Goal: Transaction & Acquisition: Purchase product/service

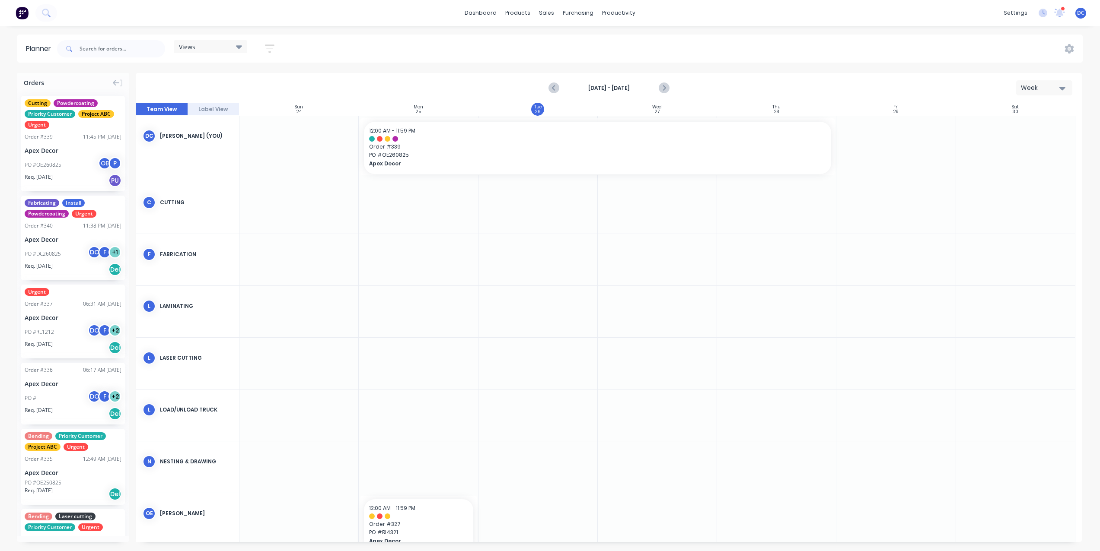
click at [26, 14] on img at bounding box center [22, 12] width 13 height 13
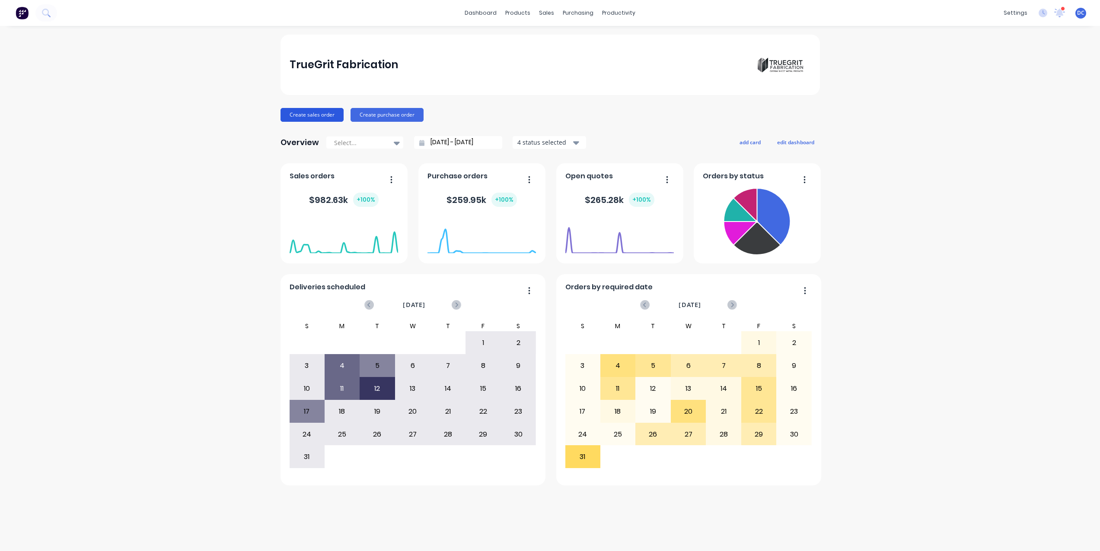
click at [307, 116] on button "Create sales order" at bounding box center [311, 115] width 63 height 14
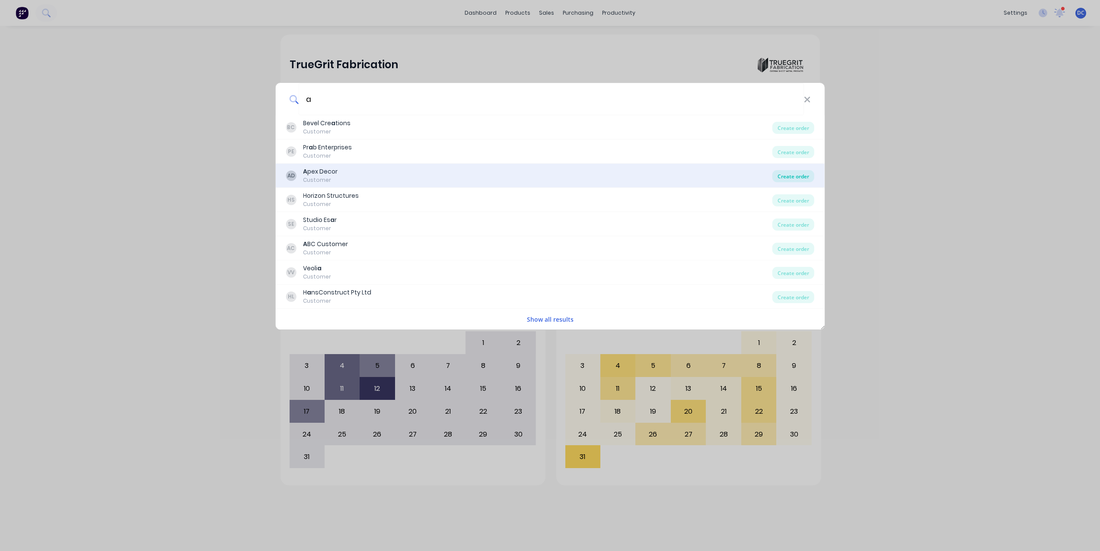
type input "a"
click at [798, 175] on div "Create order" at bounding box center [793, 176] width 42 height 12
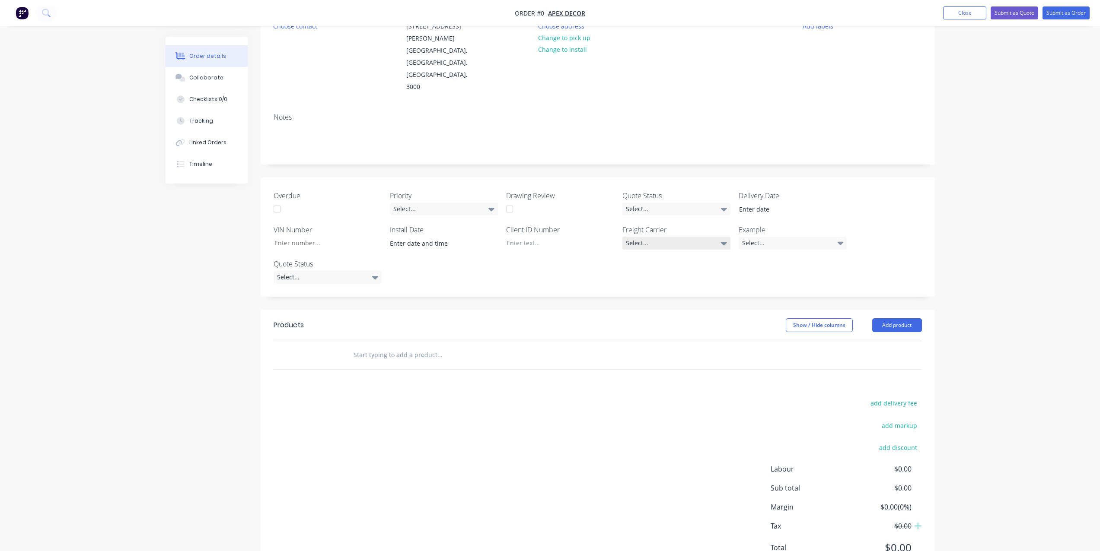
scroll to position [103, 0]
click at [894, 316] on button "Add product" at bounding box center [897, 323] width 50 height 14
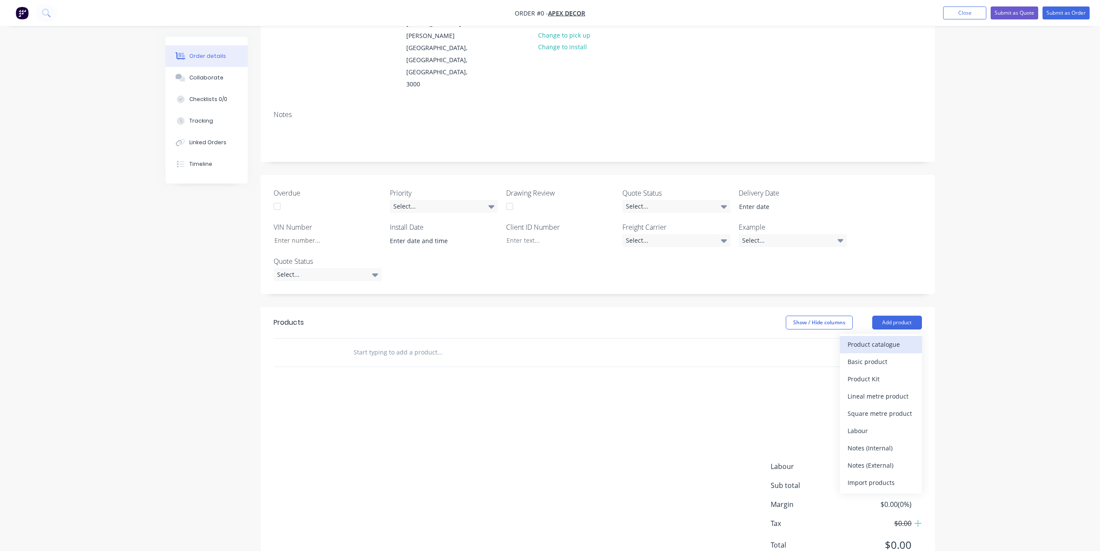
click at [875, 338] on div "Product catalogue" at bounding box center [880, 344] width 67 height 13
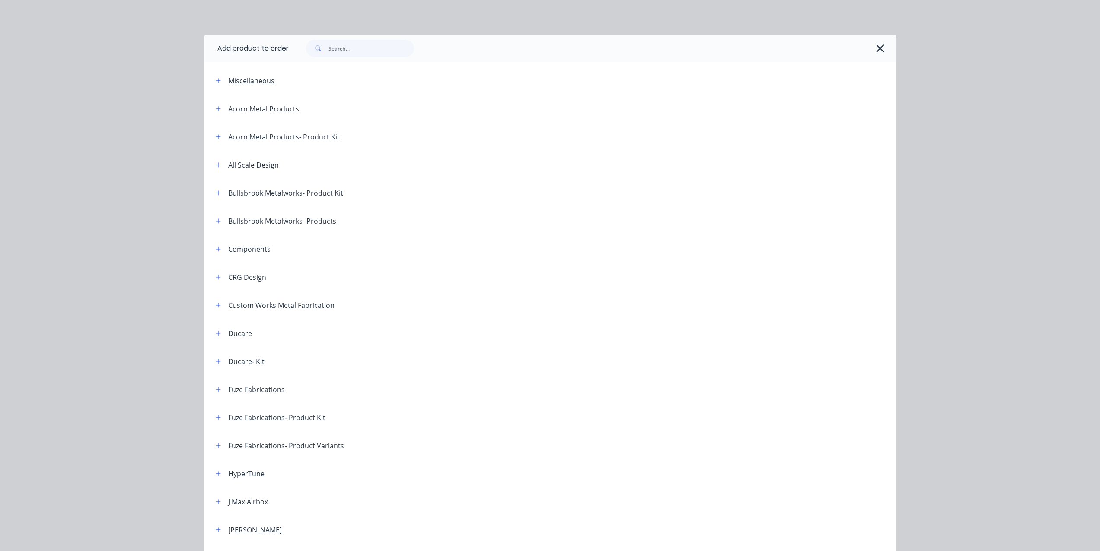
scroll to position [283, 0]
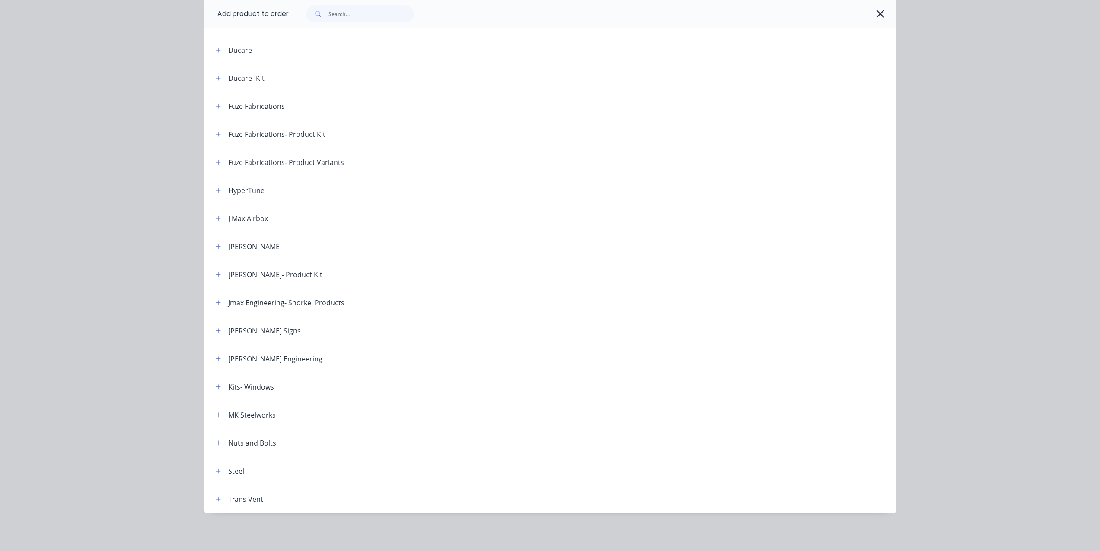
click at [880, 16] on icon "button" at bounding box center [879, 14] width 9 height 12
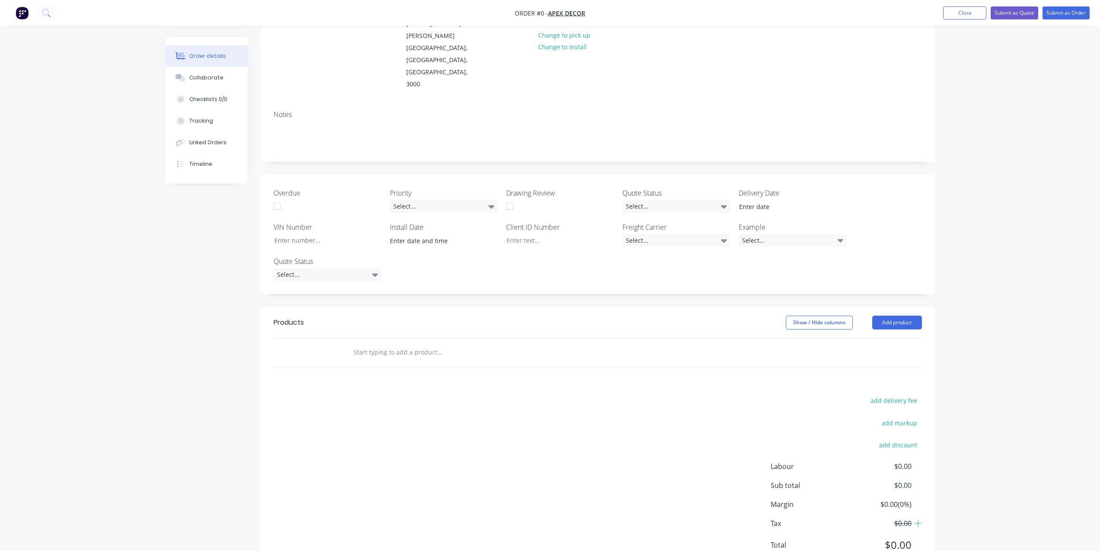
click at [428, 344] on input "text" at bounding box center [439, 352] width 173 height 17
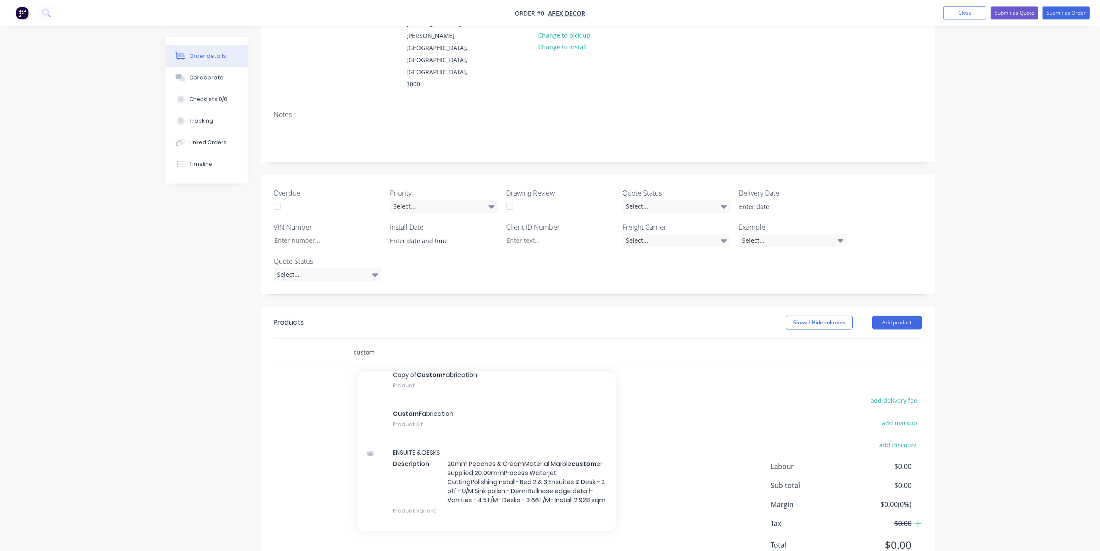
scroll to position [525, 0]
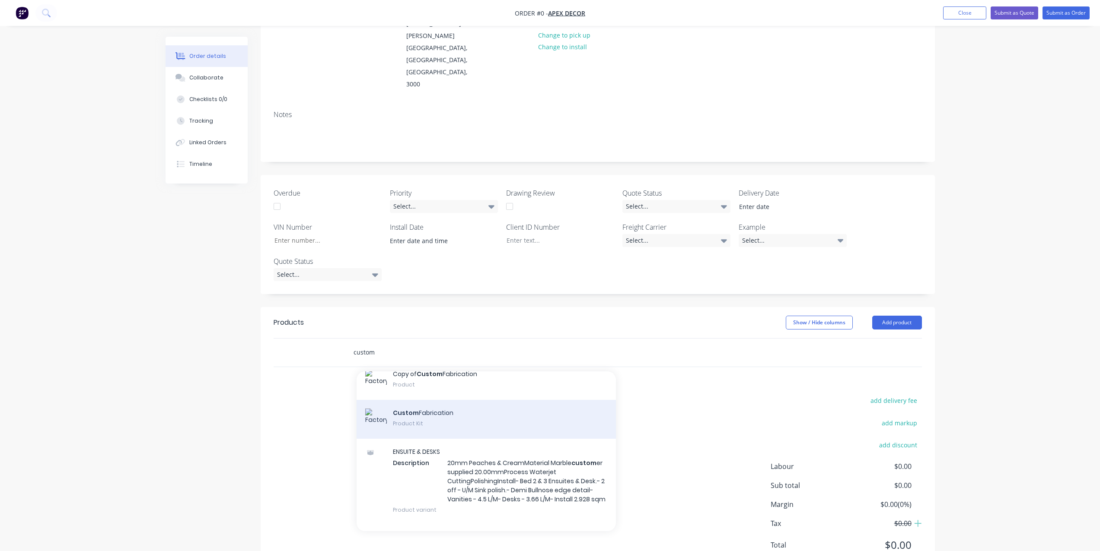
type input "custom"
click at [473, 400] on div "Custom Fabrication Product Kit" at bounding box center [485, 419] width 259 height 39
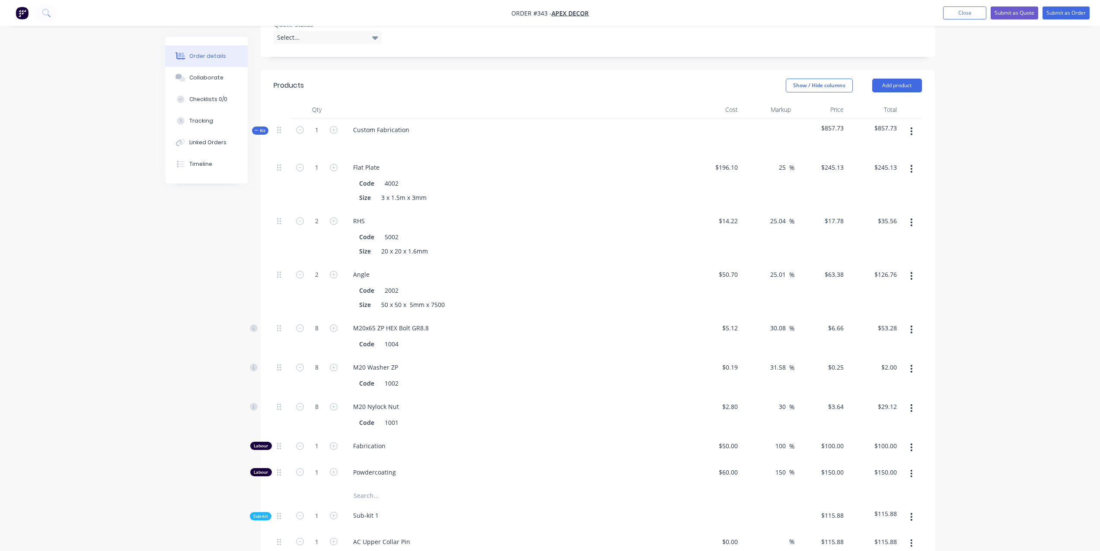
scroll to position [347, 0]
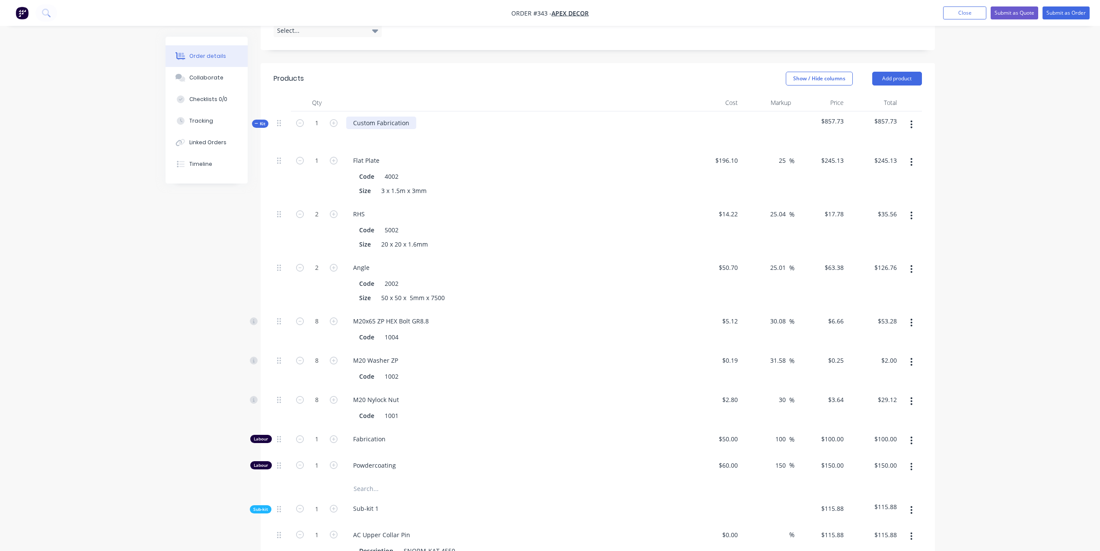
click at [404, 117] on div "Custom Fabrication" at bounding box center [381, 123] width 70 height 13
drag, startPoint x: 410, startPoint y: 90, endPoint x: 353, endPoint y: 86, distance: 56.3
click at [353, 117] on div "Custom Fabrication" at bounding box center [381, 123] width 70 height 13
click at [258, 121] on icon at bounding box center [256, 123] width 4 height 4
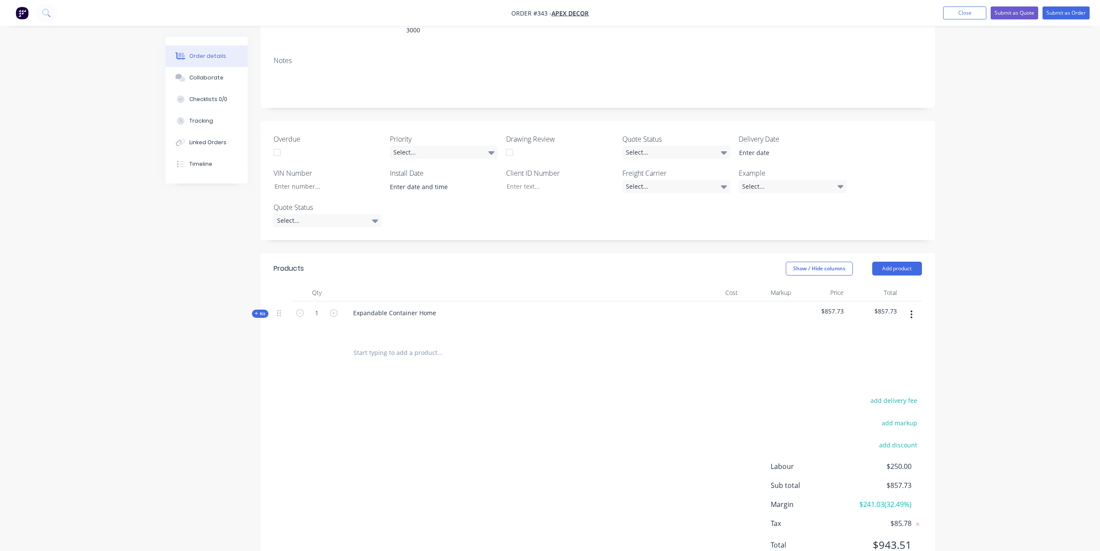
click at [257, 311] on span "Kit" at bounding box center [259, 314] width 11 height 6
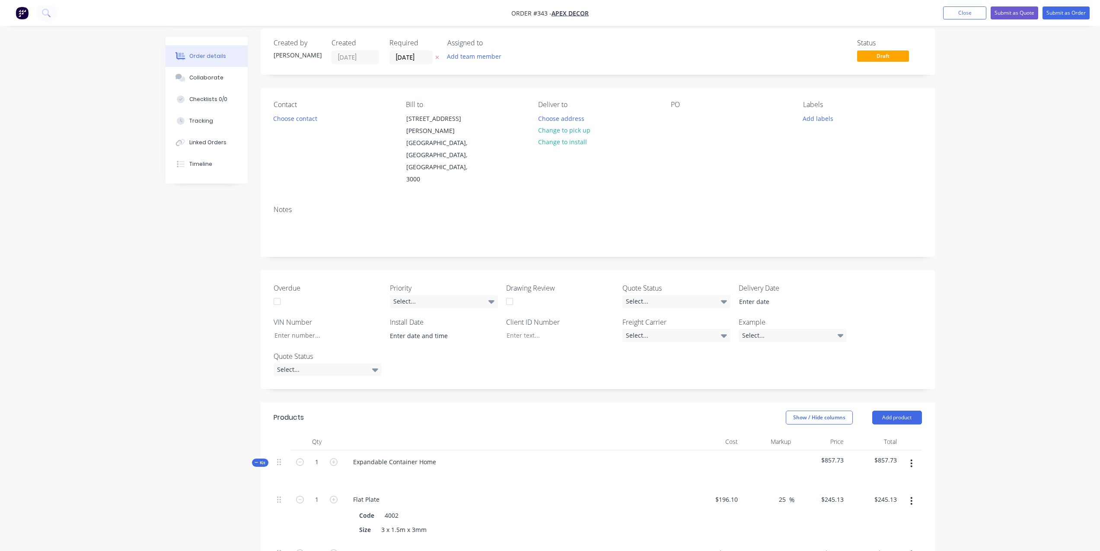
scroll to position [0, 0]
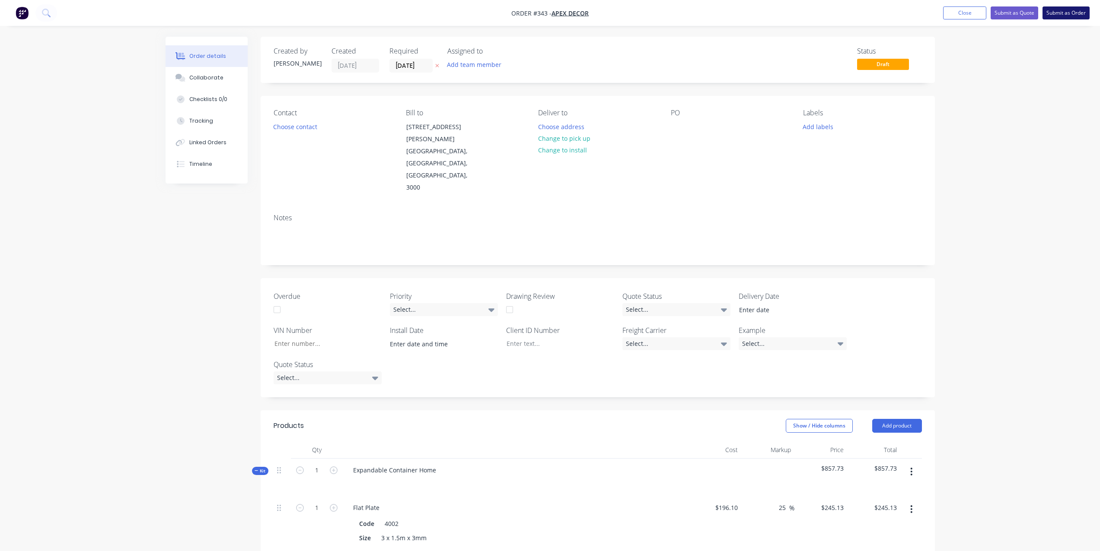
click at [1067, 15] on button "Submit as Order" at bounding box center [1065, 12] width 47 height 13
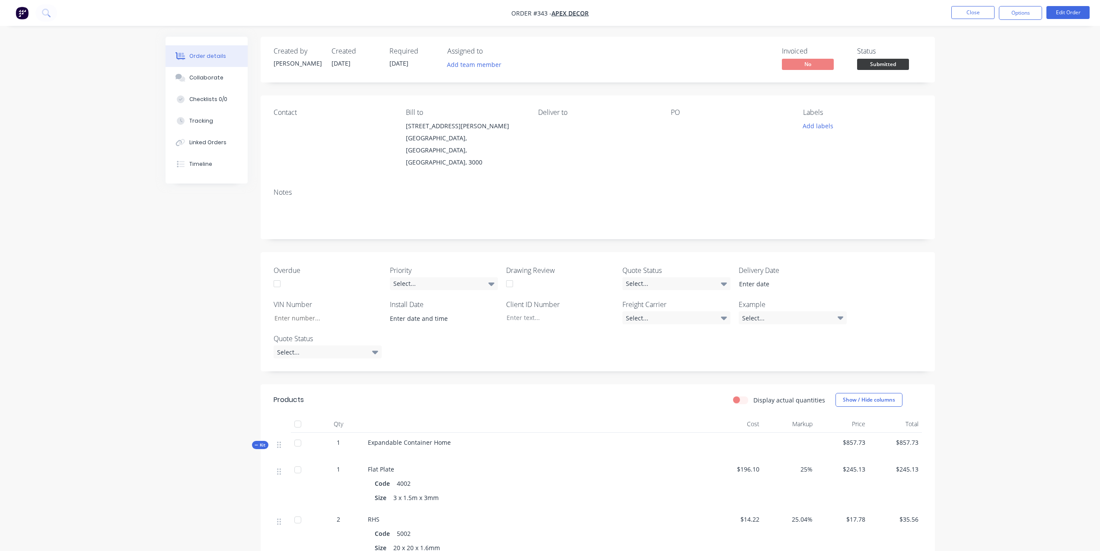
scroll to position [23, 0]
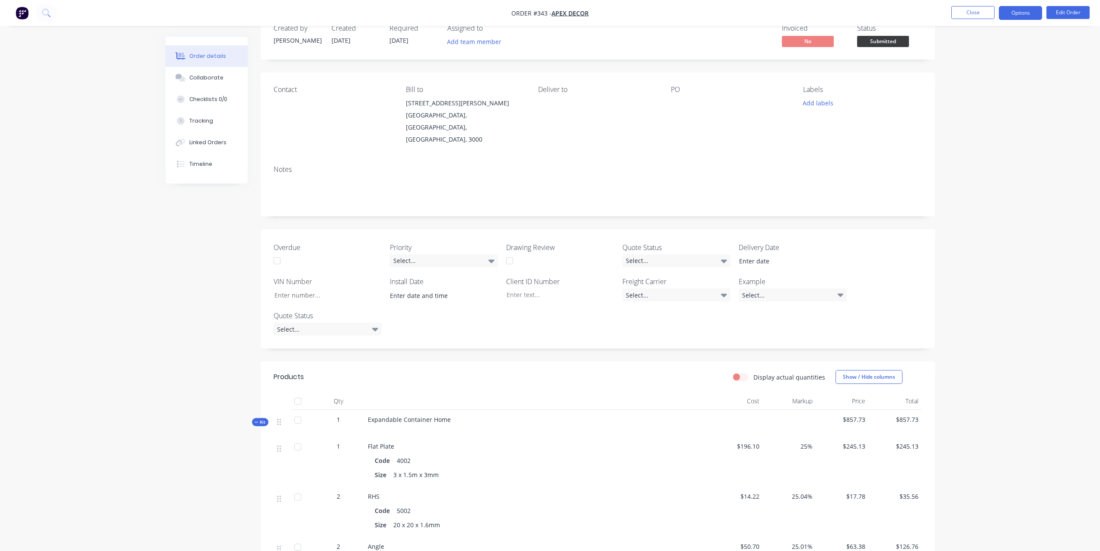
click at [1005, 15] on button "Options" at bounding box center [1019, 13] width 43 height 14
click at [213, 74] on div "Collaborate" at bounding box center [206, 78] width 34 height 8
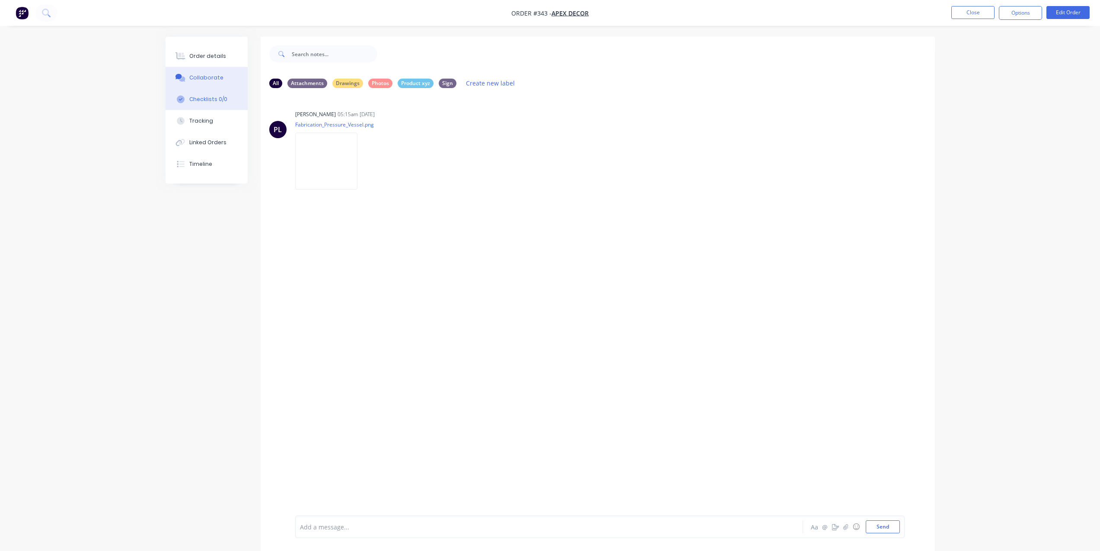
click at [210, 104] on button "Checklists 0/0" at bounding box center [206, 100] width 82 height 22
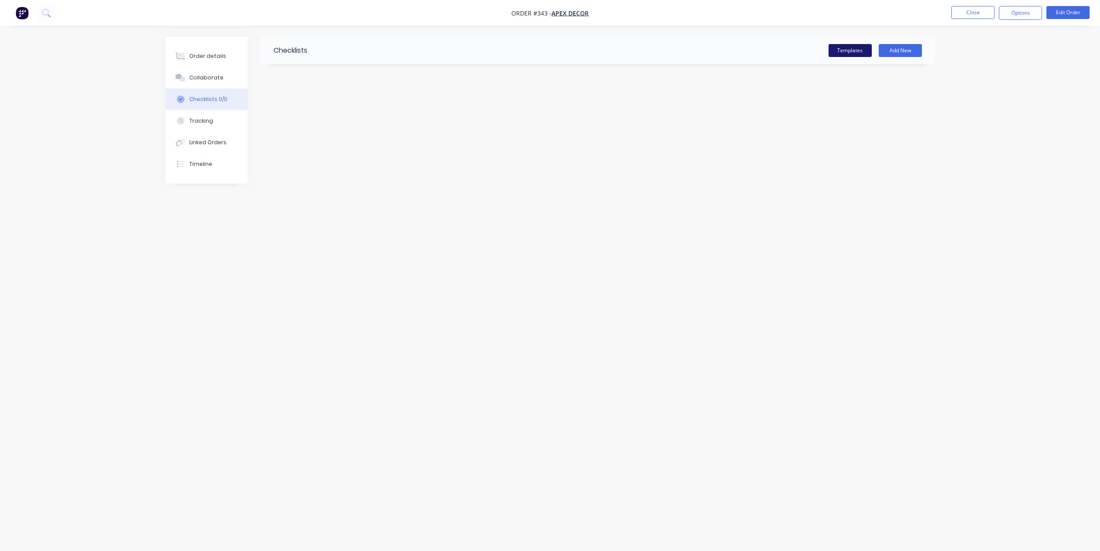
click at [854, 57] on button "Templates" at bounding box center [849, 50] width 43 height 13
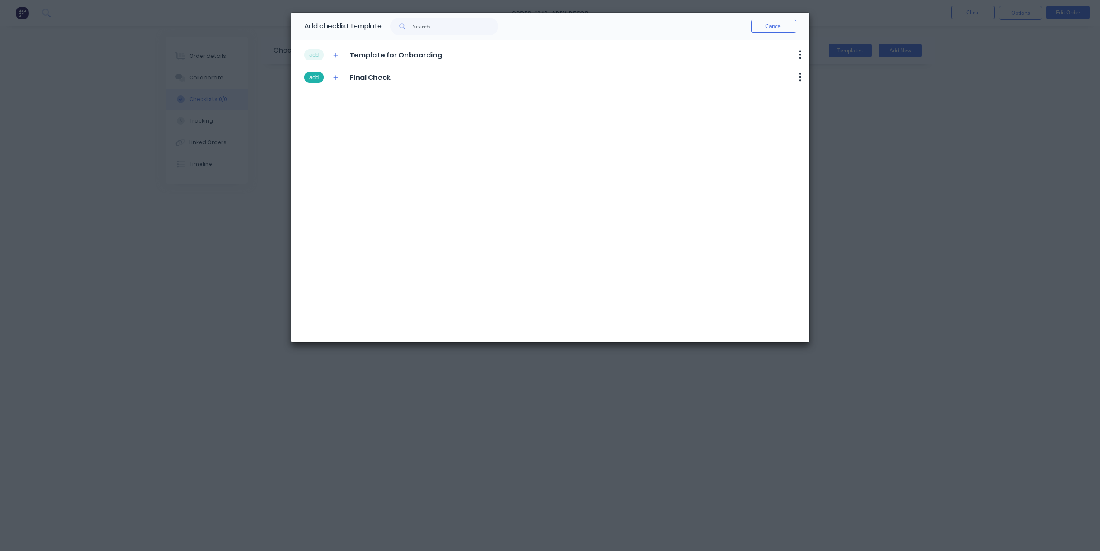
click at [313, 77] on button "add" at bounding box center [313, 77] width 19 height 11
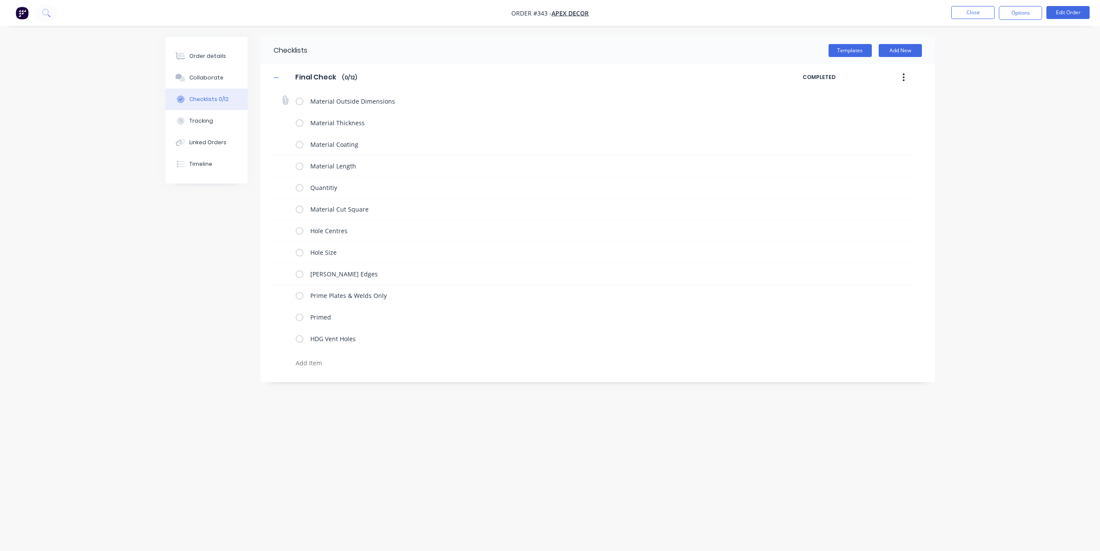
click at [299, 103] on label at bounding box center [300, 101] width 8 height 9
click at [0, 0] on input "checkbox" at bounding box center [0, 0] width 0 height 0
click at [299, 124] on label at bounding box center [300, 122] width 8 height 9
click at [0, 0] on input "checkbox" at bounding box center [0, 0] width 0 height 0
click at [302, 143] on label at bounding box center [300, 144] width 8 height 9
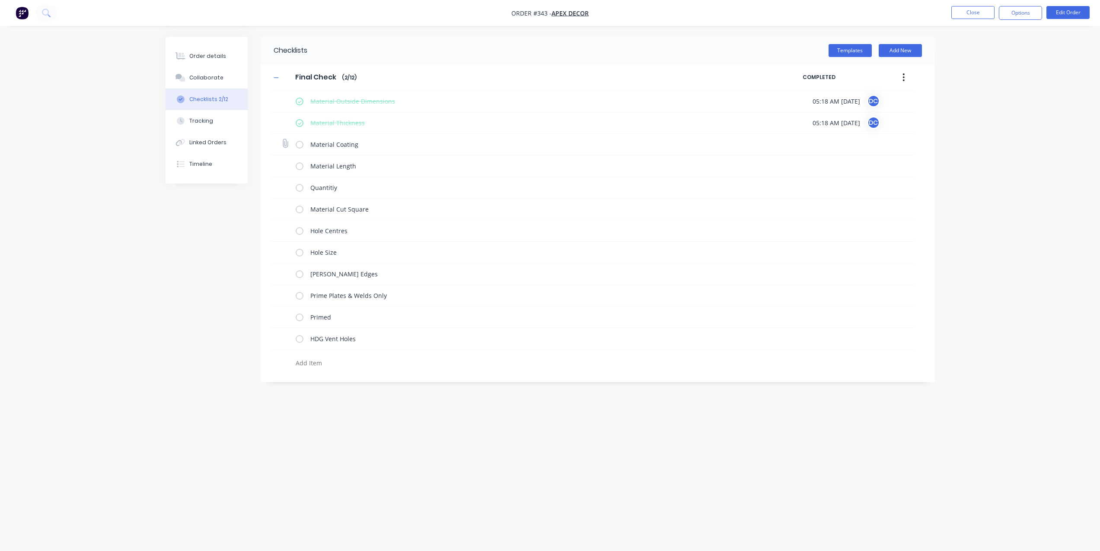
click at [0, 0] on input "checkbox" at bounding box center [0, 0] width 0 height 0
type textarea "x"
click at [194, 126] on button "Tracking" at bounding box center [206, 121] width 82 height 22
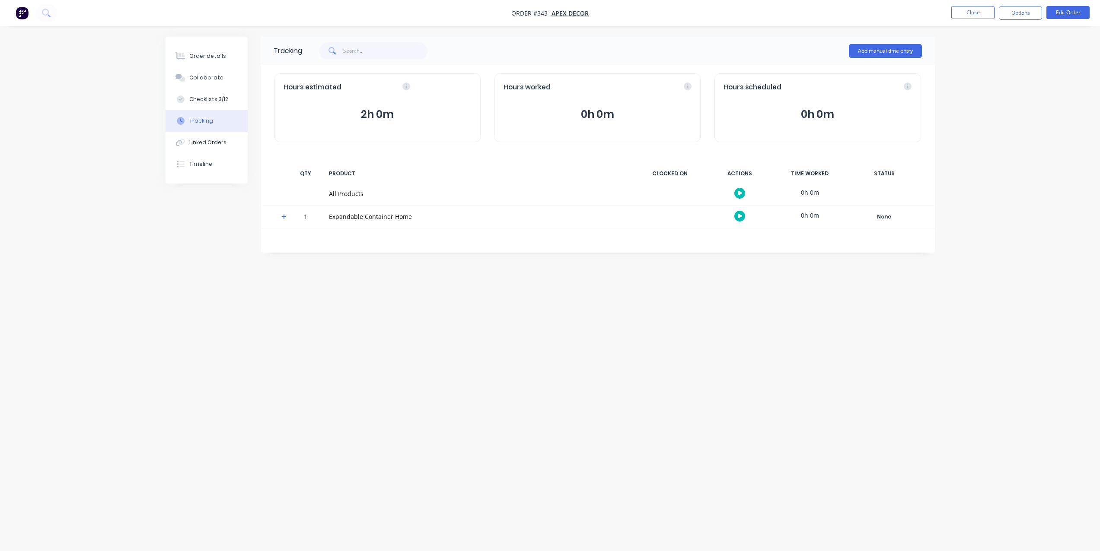
click at [742, 213] on button "button" at bounding box center [739, 216] width 11 height 11
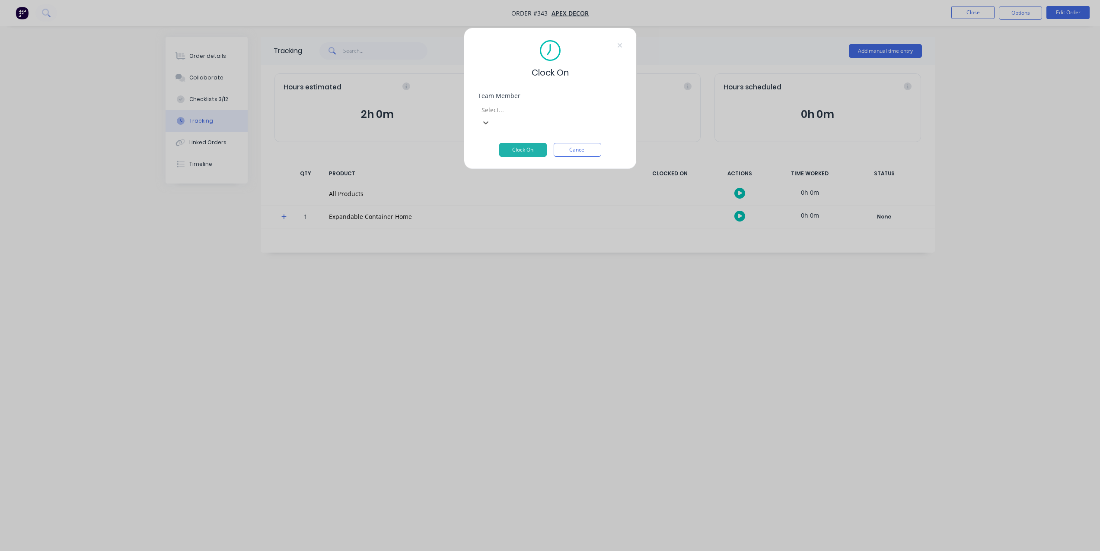
click at [563, 111] on div at bounding box center [542, 110] width 124 height 11
click at [521, 143] on button "Clock On" at bounding box center [523, 150] width 48 height 14
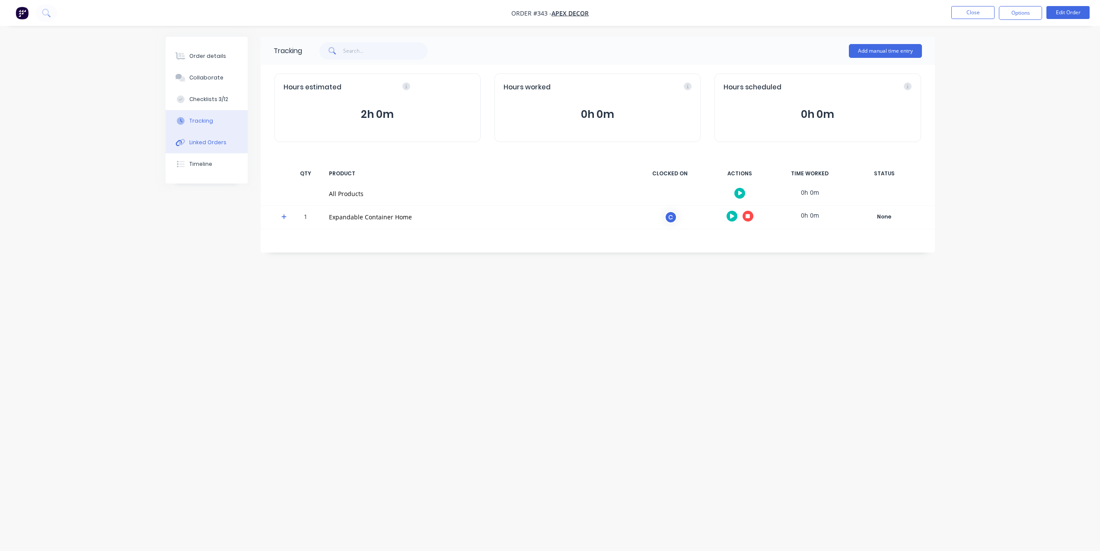
click at [223, 146] on div "Linked Orders" at bounding box center [207, 143] width 37 height 8
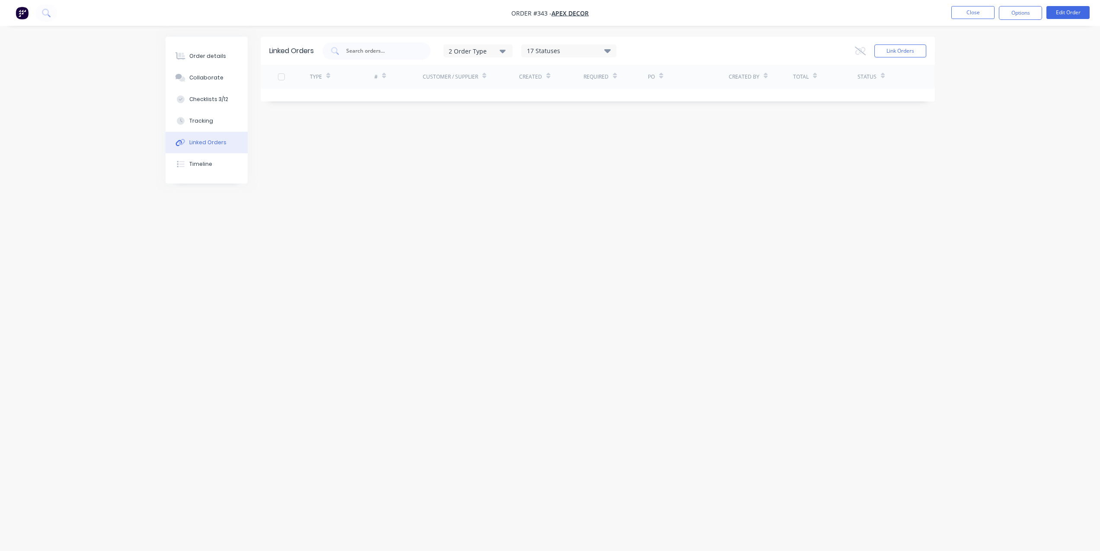
click at [19, 12] on img "button" at bounding box center [22, 12] width 13 height 13
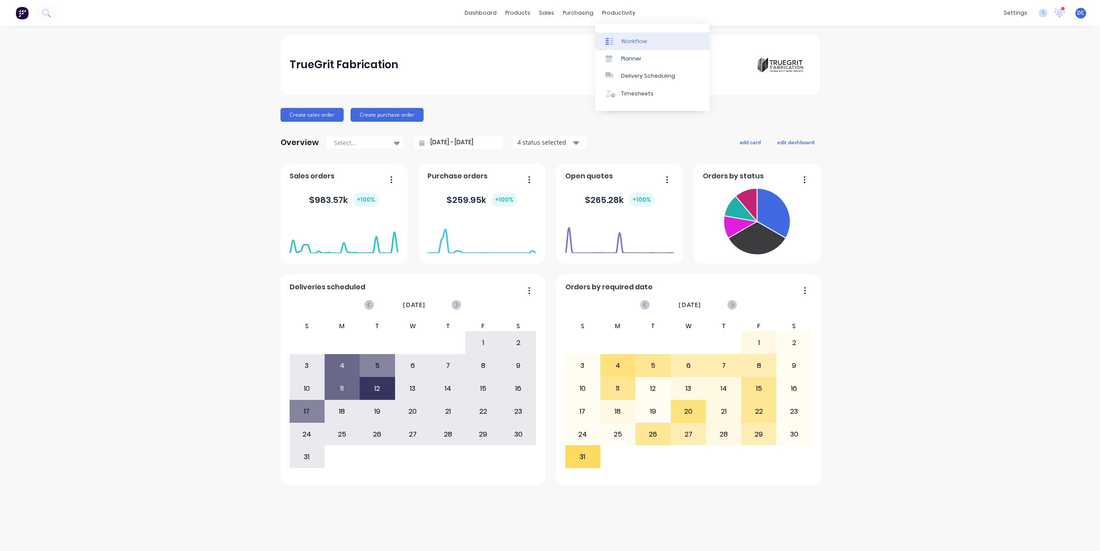
click at [626, 42] on div "Workflow" at bounding box center [634, 42] width 26 height 8
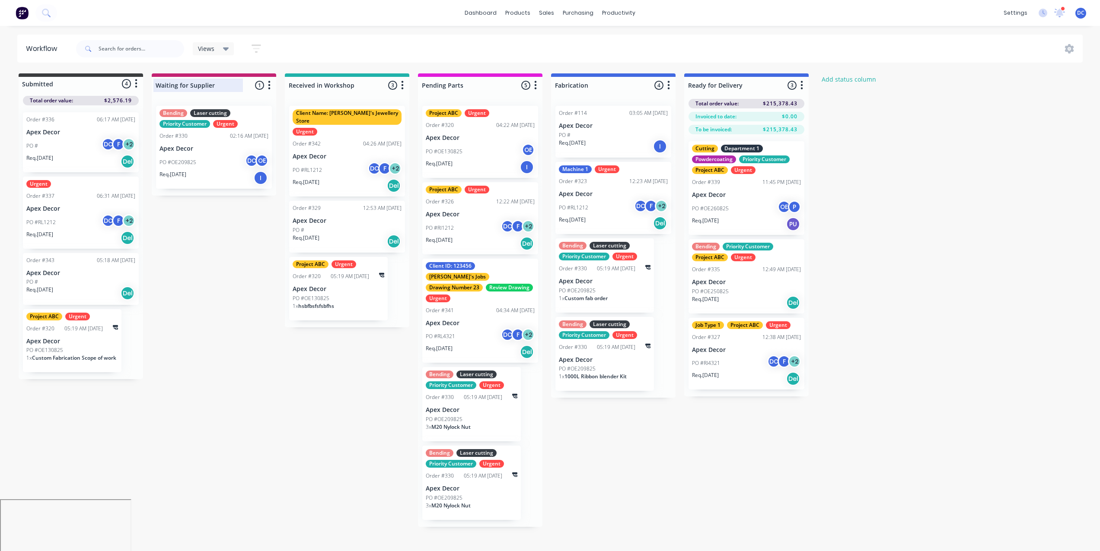
click at [198, 84] on div at bounding box center [214, 85] width 124 height 17
click at [342, 82] on div at bounding box center [347, 85] width 124 height 17
click at [461, 79] on div at bounding box center [480, 85] width 124 height 17
drag, startPoint x: 471, startPoint y: 83, endPoint x: 416, endPoint y: 83, distance: 55.3
click at [416, 83] on div "Submitted 4 Status colour #3A3C3E hex #3A3C3E Save Cancel Summaries Total order…" at bounding box center [526, 300] width 1065 height 454
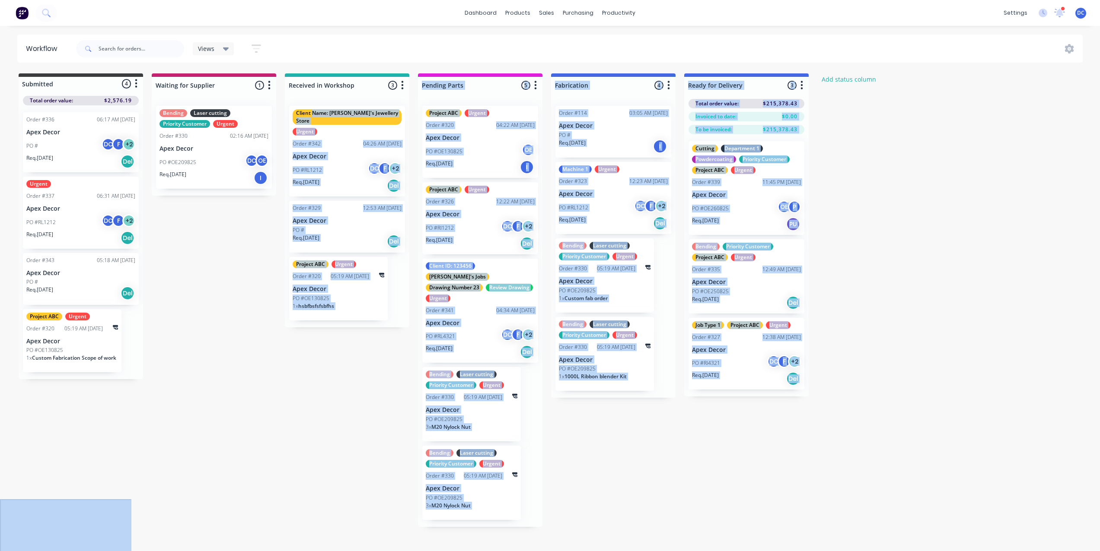
drag, startPoint x: 220, startPoint y: 149, endPoint x: 312, endPoint y: 117, distance: 97.4
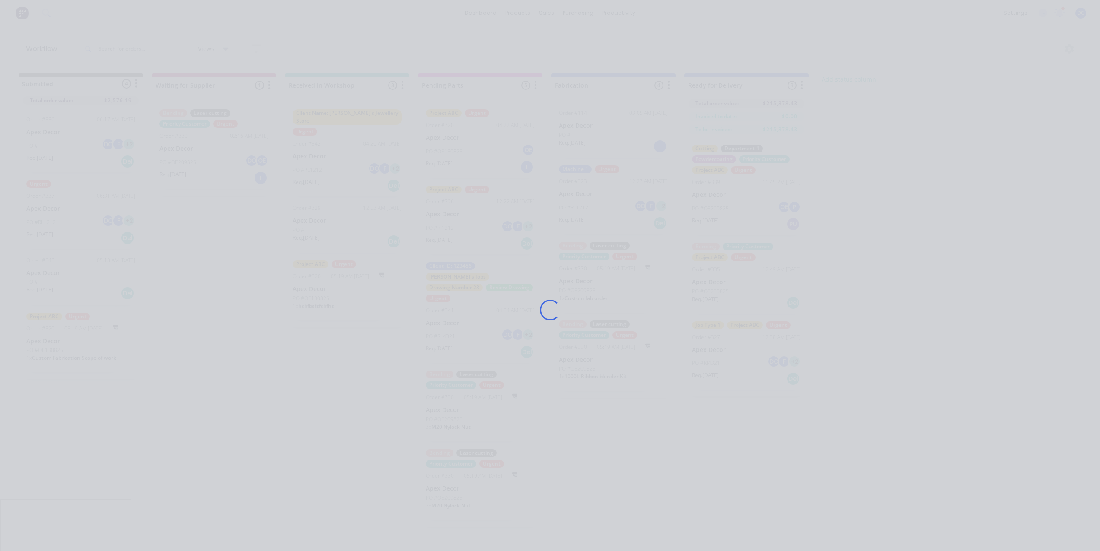
click at [237, 242] on div "Loading..." at bounding box center [549, 310] width 691 height 551
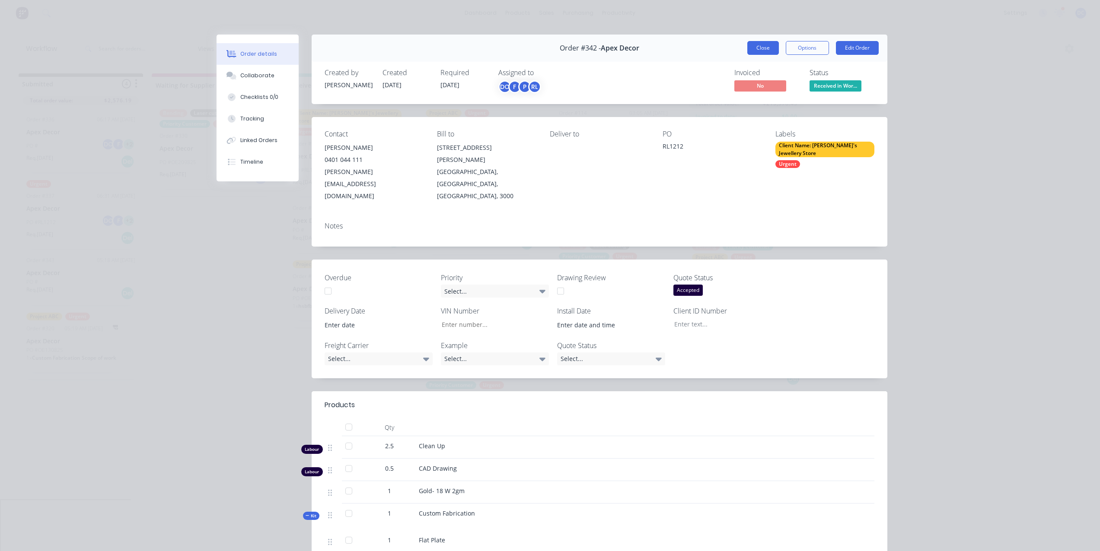
click at [764, 48] on button "Close" at bounding box center [763, 48] width 32 height 14
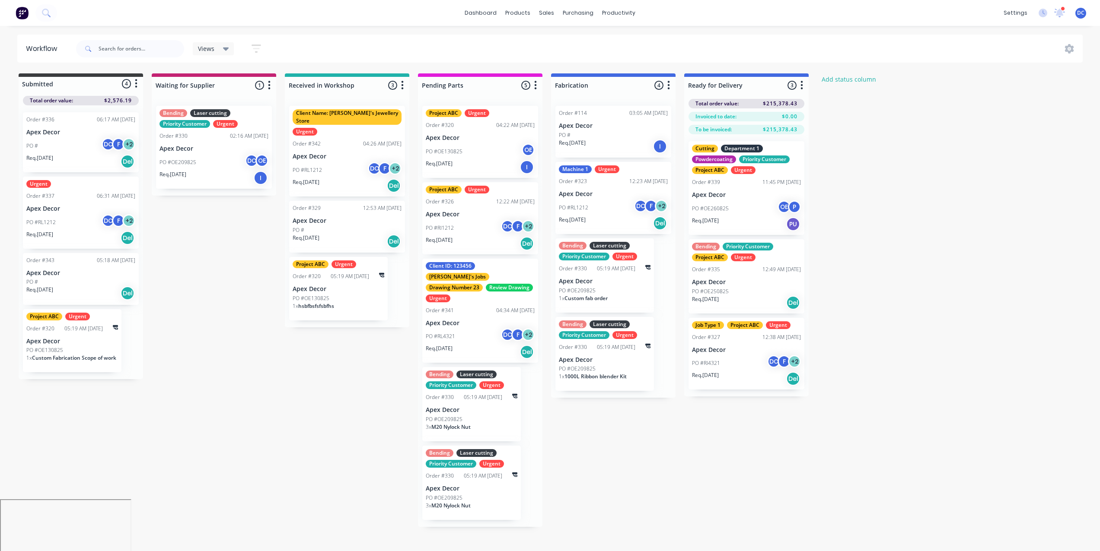
click at [208, 258] on div "Submitted 4 Status colour #3A3C3E hex #3A3C3E Save Cancel Summaries Total order…" at bounding box center [526, 300] width 1065 height 454
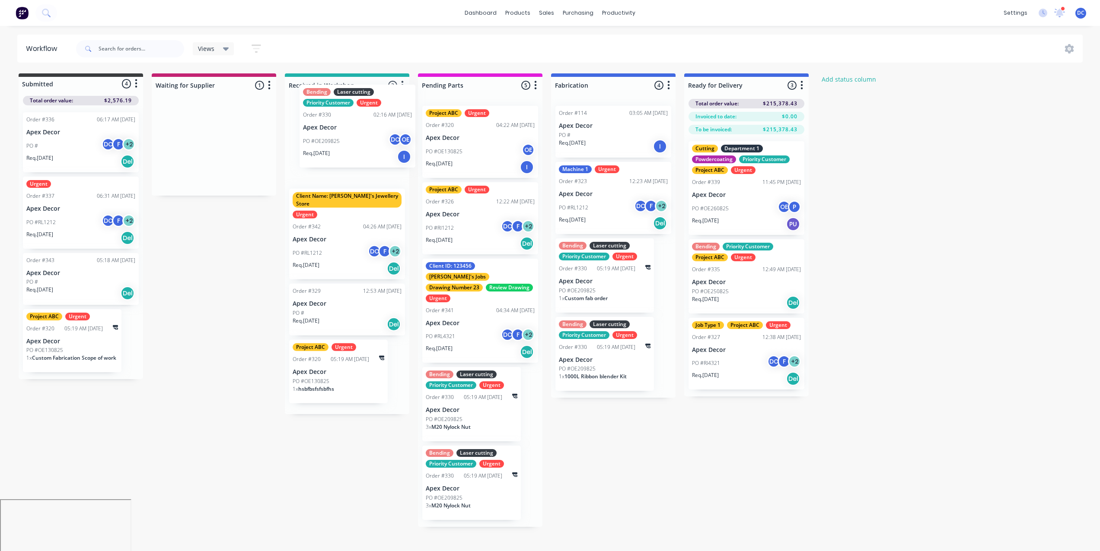
drag, startPoint x: 201, startPoint y: 171, endPoint x: 346, endPoint y: 148, distance: 146.2
click at [346, 148] on div "Submitted 4 Status colour #3A3C3E hex #3A3C3E Save Cancel Summaries Total order…" at bounding box center [526, 300] width 1065 height 454
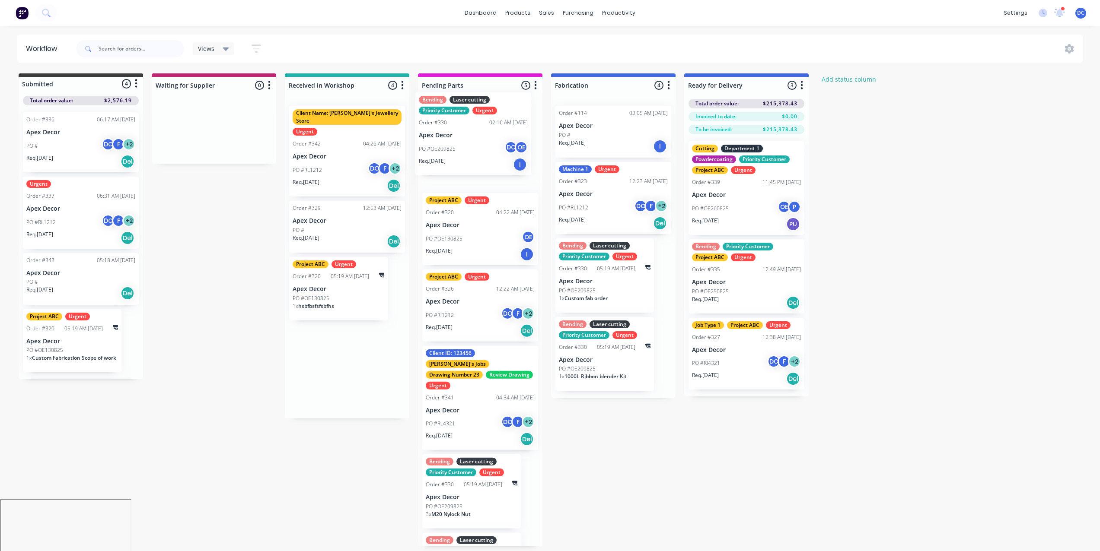
drag, startPoint x: 342, startPoint y: 167, endPoint x: 468, endPoint y: 152, distance: 127.1
click at [468, 152] on div "Submitted 4 Status colour #3A3C3E hex #3A3C3E Save Cancel Summaries Total order…" at bounding box center [526, 309] width 1065 height 473
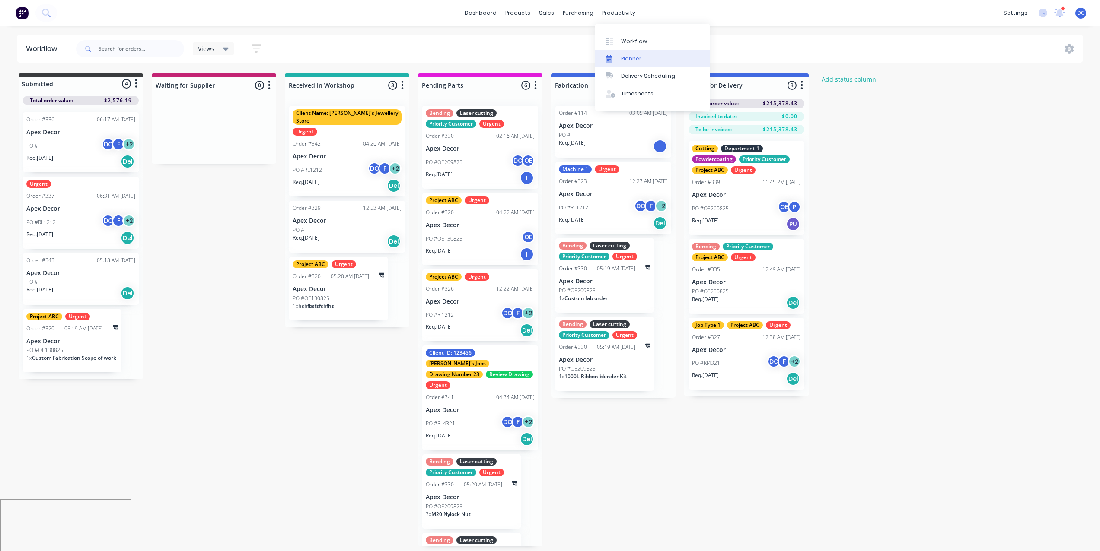
click at [621, 61] on div "Planner" at bounding box center [631, 59] width 20 height 8
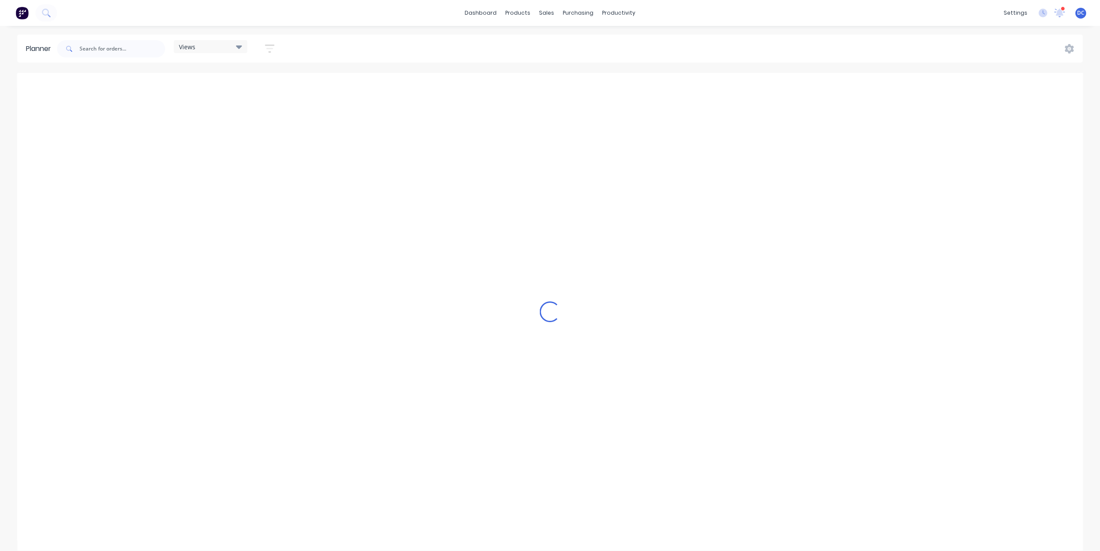
scroll to position [0, 2074]
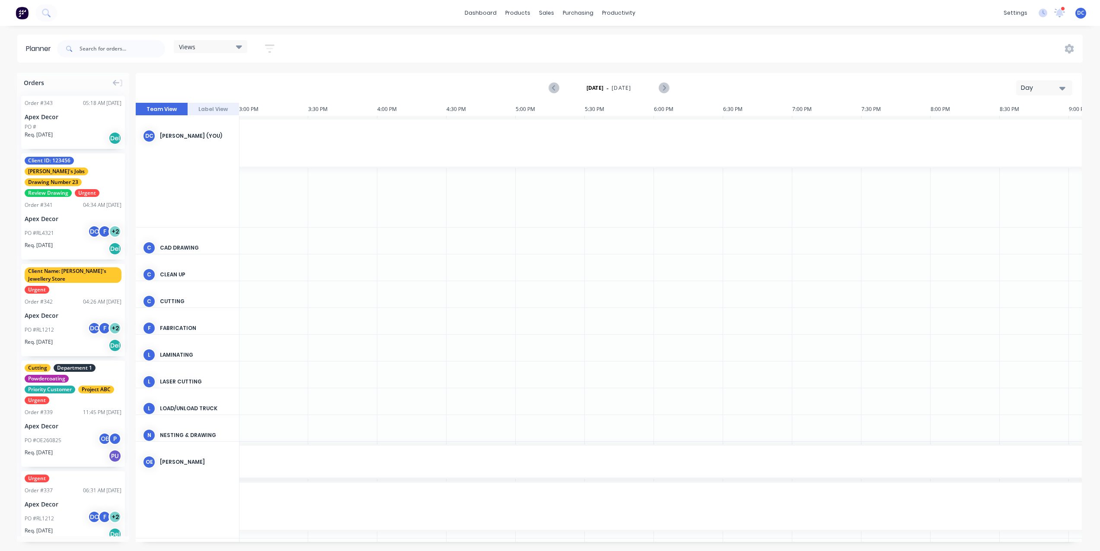
click at [1036, 81] on button "Day" at bounding box center [1044, 87] width 56 height 15
click at [1021, 124] on div "Week" at bounding box center [1029, 128] width 86 height 17
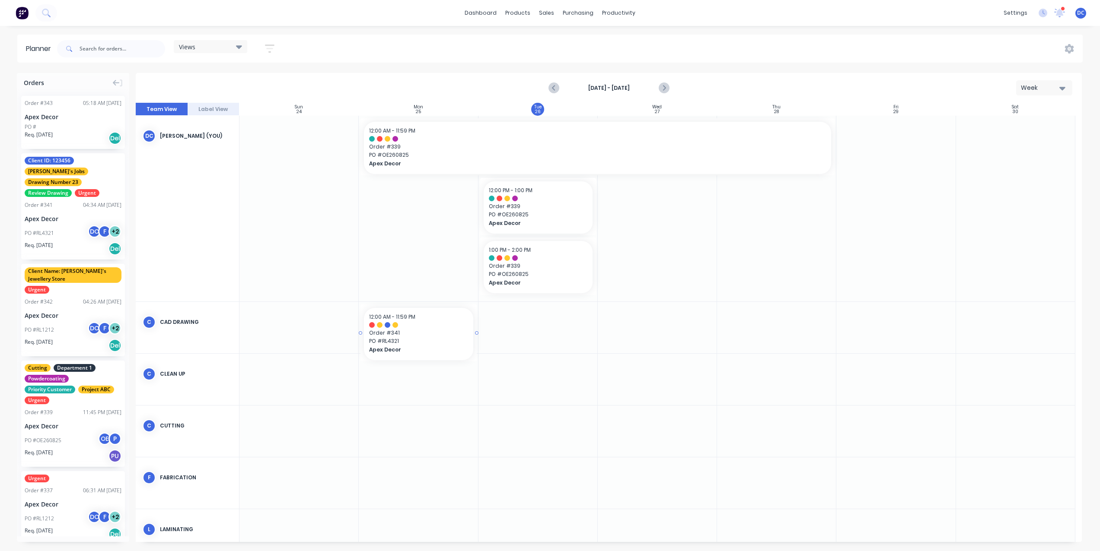
drag, startPoint x: 75, startPoint y: 215, endPoint x: 438, endPoint y: 319, distance: 378.1
drag, startPoint x: 477, startPoint y: 333, endPoint x: 554, endPoint y: 333, distance: 77.8
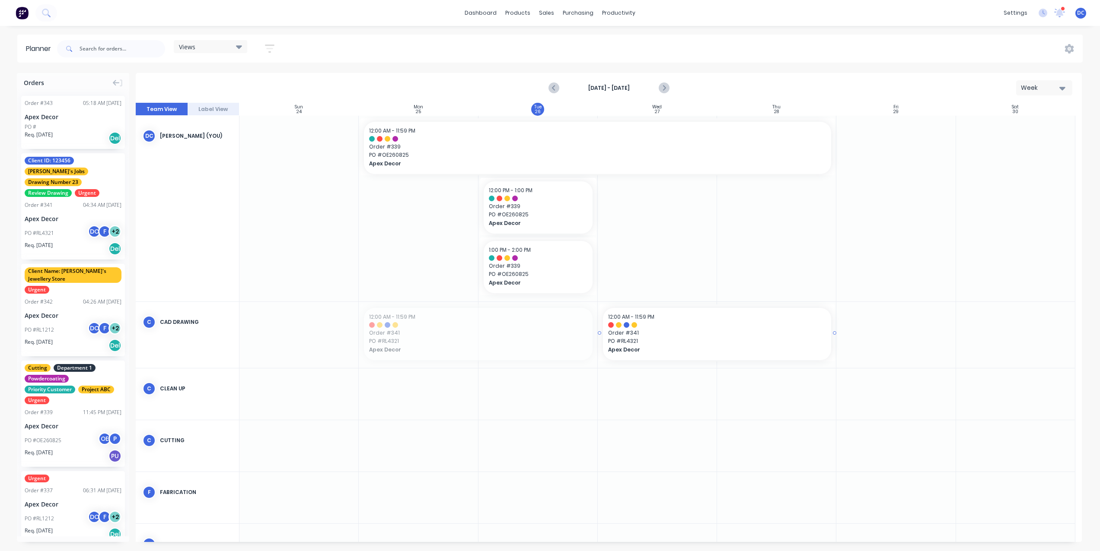
drag, startPoint x: 499, startPoint y: 327, endPoint x: 747, endPoint y: 341, distance: 248.4
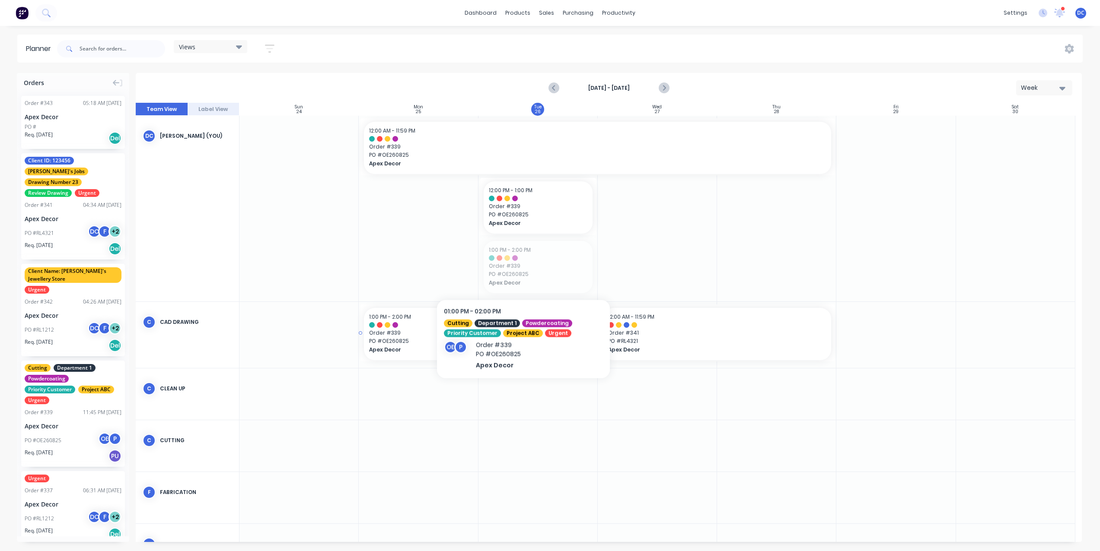
drag, startPoint x: 533, startPoint y: 268, endPoint x: 443, endPoint y: 335, distance: 111.8
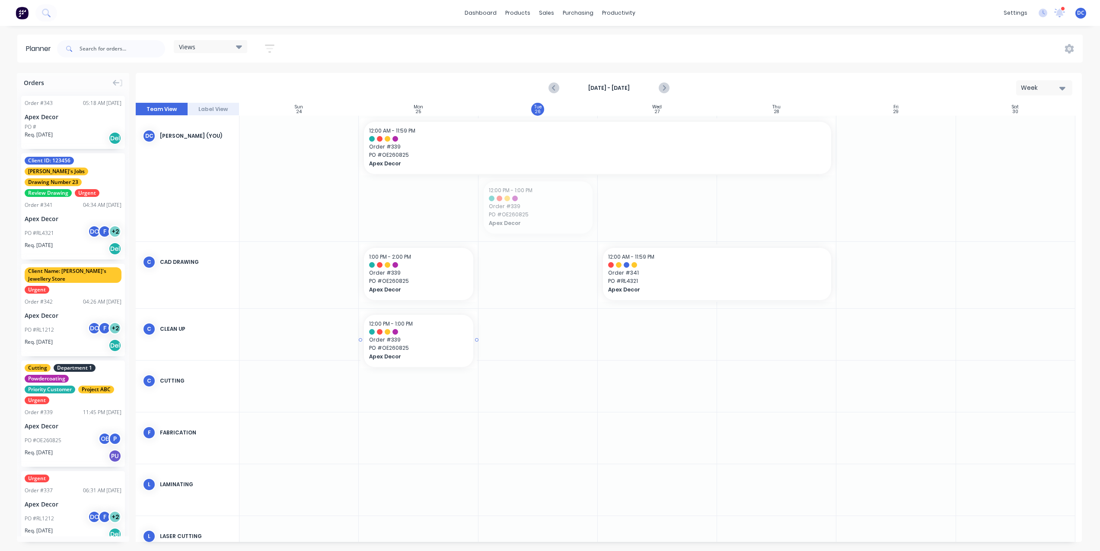
drag, startPoint x: 537, startPoint y: 216, endPoint x: 453, endPoint y: 338, distance: 148.2
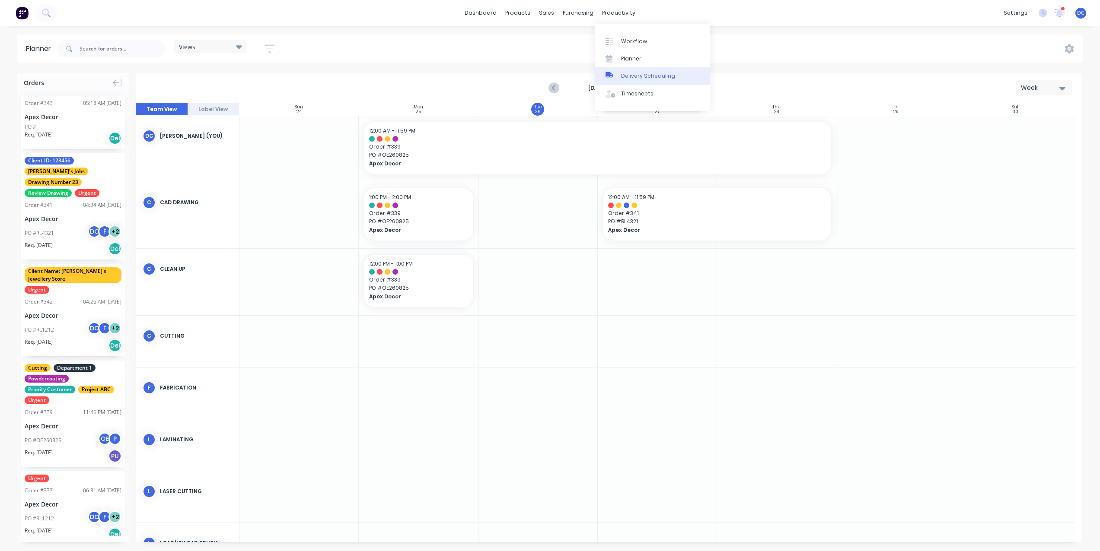
click at [635, 78] on div "Delivery Scheduling" at bounding box center [648, 76] width 54 height 8
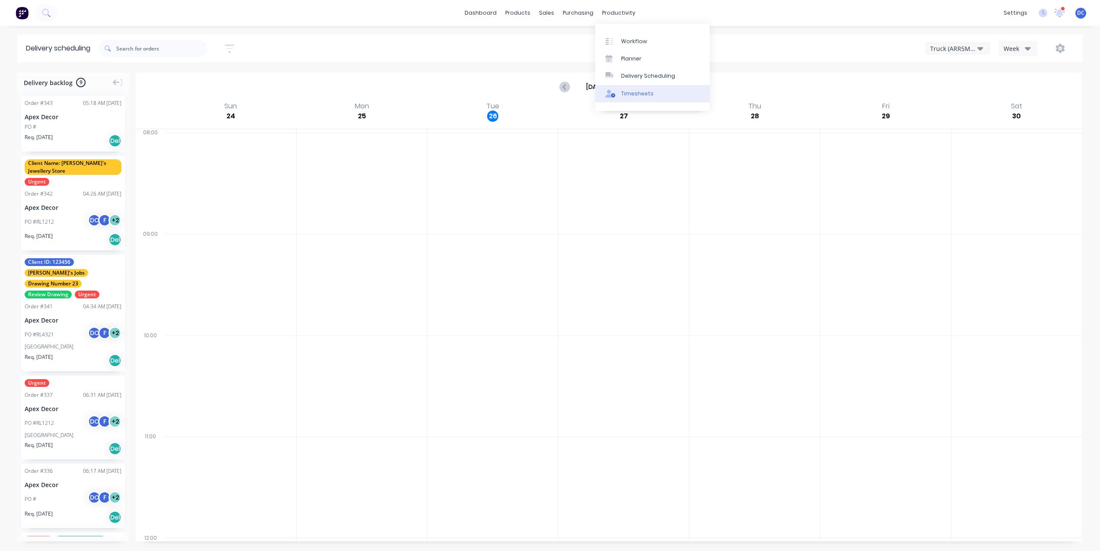
click at [626, 90] on div "Timesheets" at bounding box center [637, 94] width 32 height 8
